Goal: Task Accomplishment & Management: Use online tool/utility

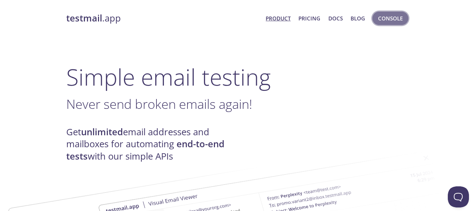
click at [386, 14] on span "Console" at bounding box center [390, 18] width 25 height 9
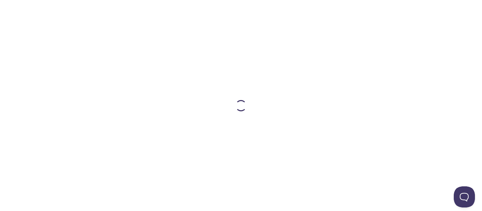
click at [416, 12] on div at bounding box center [240, 105] width 361 height 211
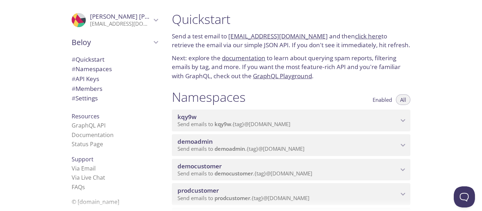
click at [365, 118] on span "kqy9w" at bounding box center [287, 117] width 221 height 8
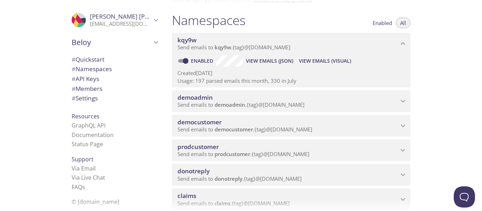
scroll to position [77, 0]
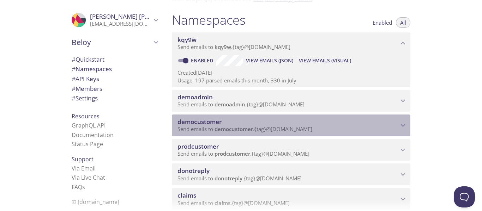
click at [361, 122] on span "democustomer" at bounding box center [287, 122] width 221 height 8
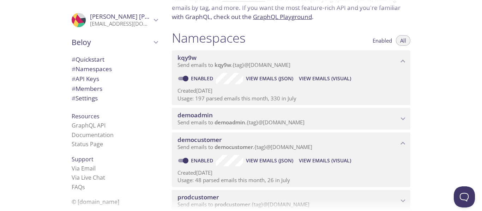
scroll to position [59, 0]
click at [341, 82] on span "View Emails (Visual)" at bounding box center [325, 79] width 52 height 8
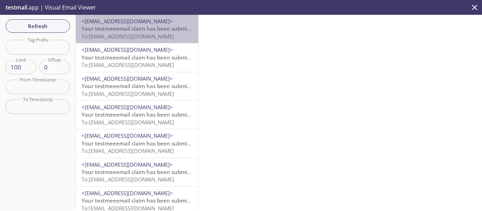
click at [150, 38] on span "To: [EMAIL_ADDRESS][DOMAIN_NAME]" at bounding box center [127, 36] width 92 height 7
